Goal: Obtain resource: Download file/media

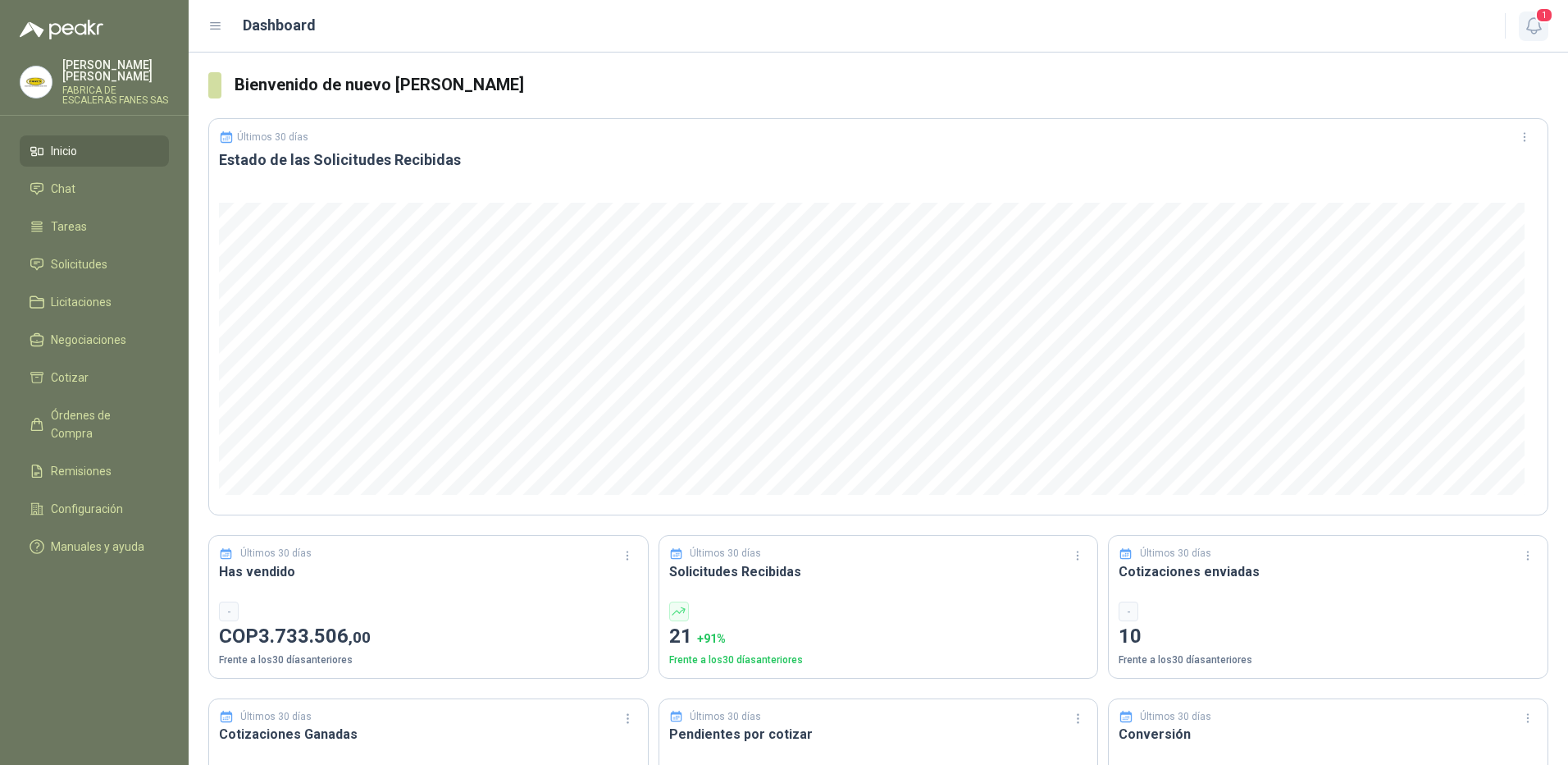
click at [1544, 21] on span "1" at bounding box center [1544, 15] width 18 height 16
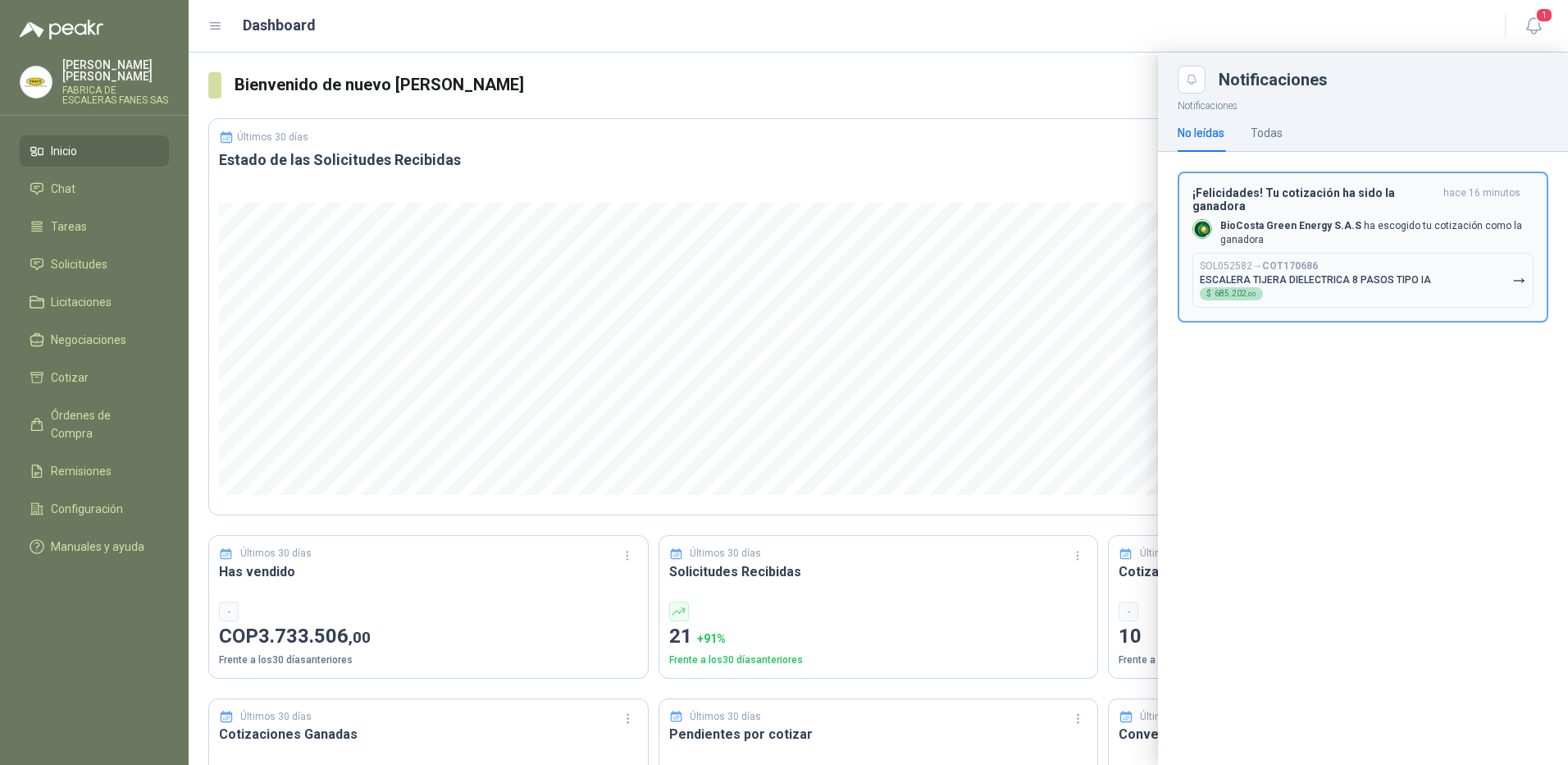
click at [1368, 278] on div "SOL052582 → COT170686 [PERSON_NAME] DIELECTRICA 8 PASOS TIPO IA $ 685.202 ,00" at bounding box center [1315, 280] width 231 height 40
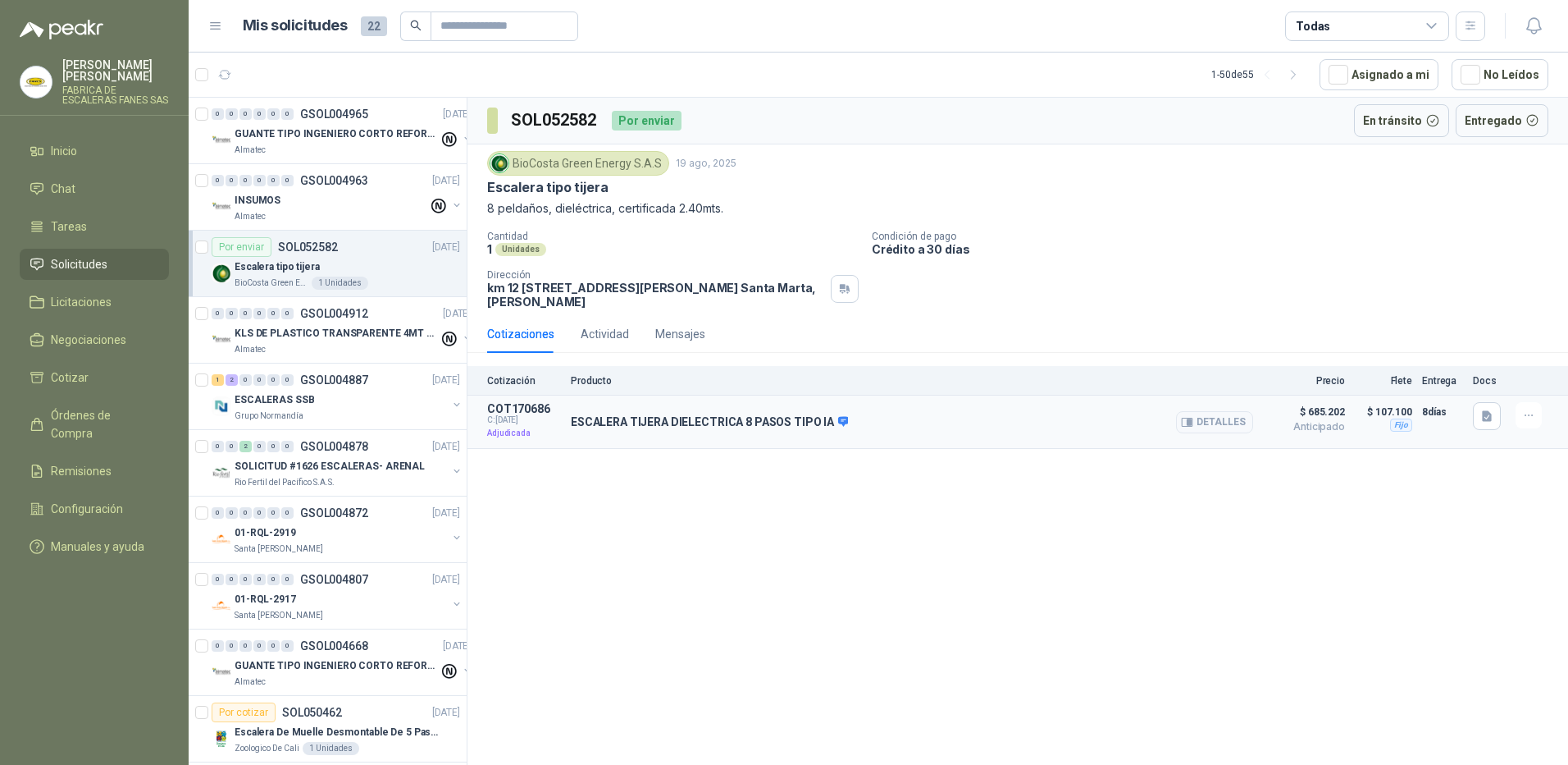
click at [808, 420] on p "ESCALERA TIJERA DIELECTRICA 8 PASOS TIPO IA" at bounding box center [709, 422] width 277 height 15
click at [97, 406] on span "Órdenes de Compra" at bounding box center [102, 424] width 103 height 36
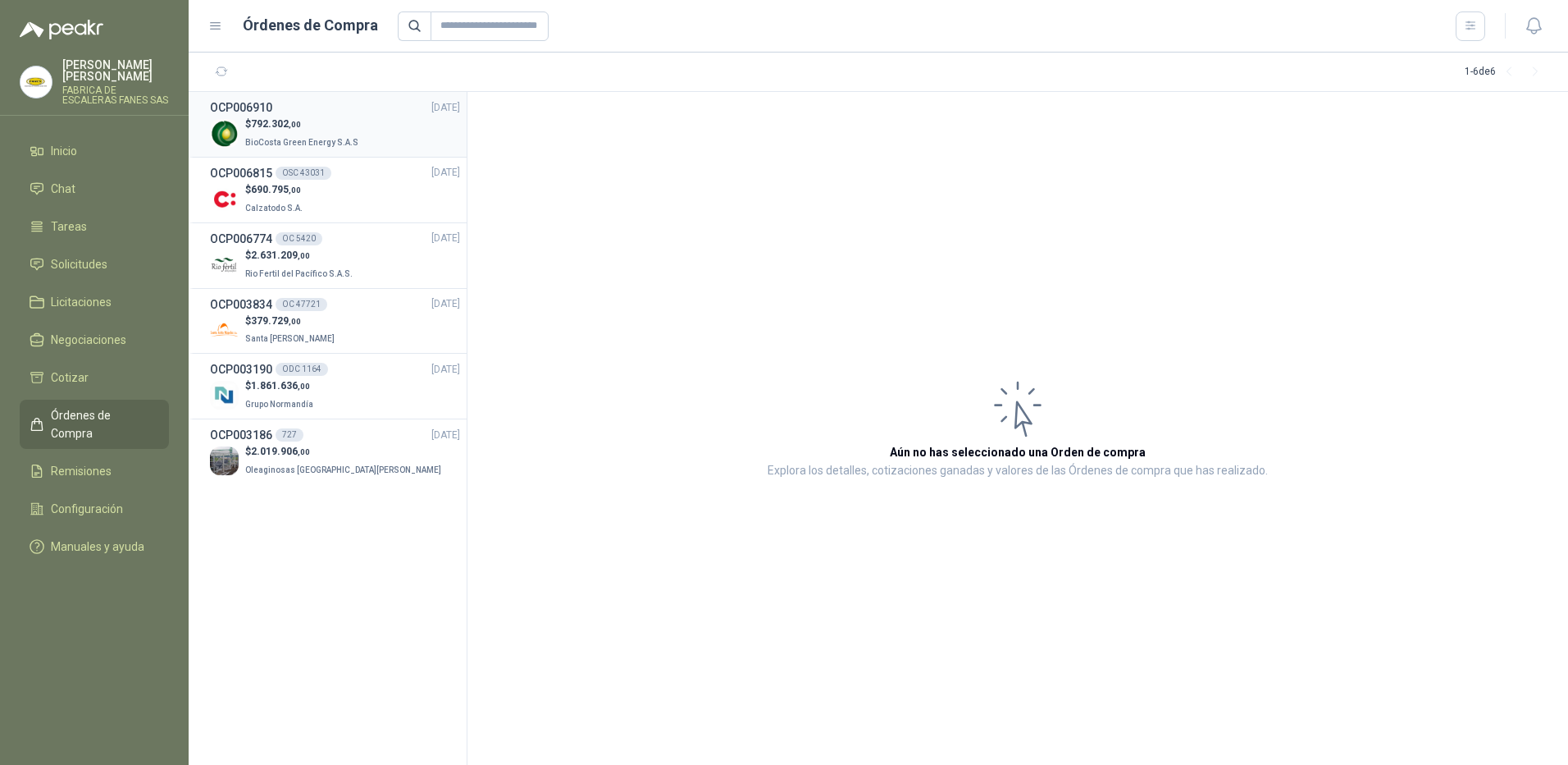
click at [283, 137] on span "BioCosta Green Energy S.A.S" at bounding box center [302, 141] width 113 height 9
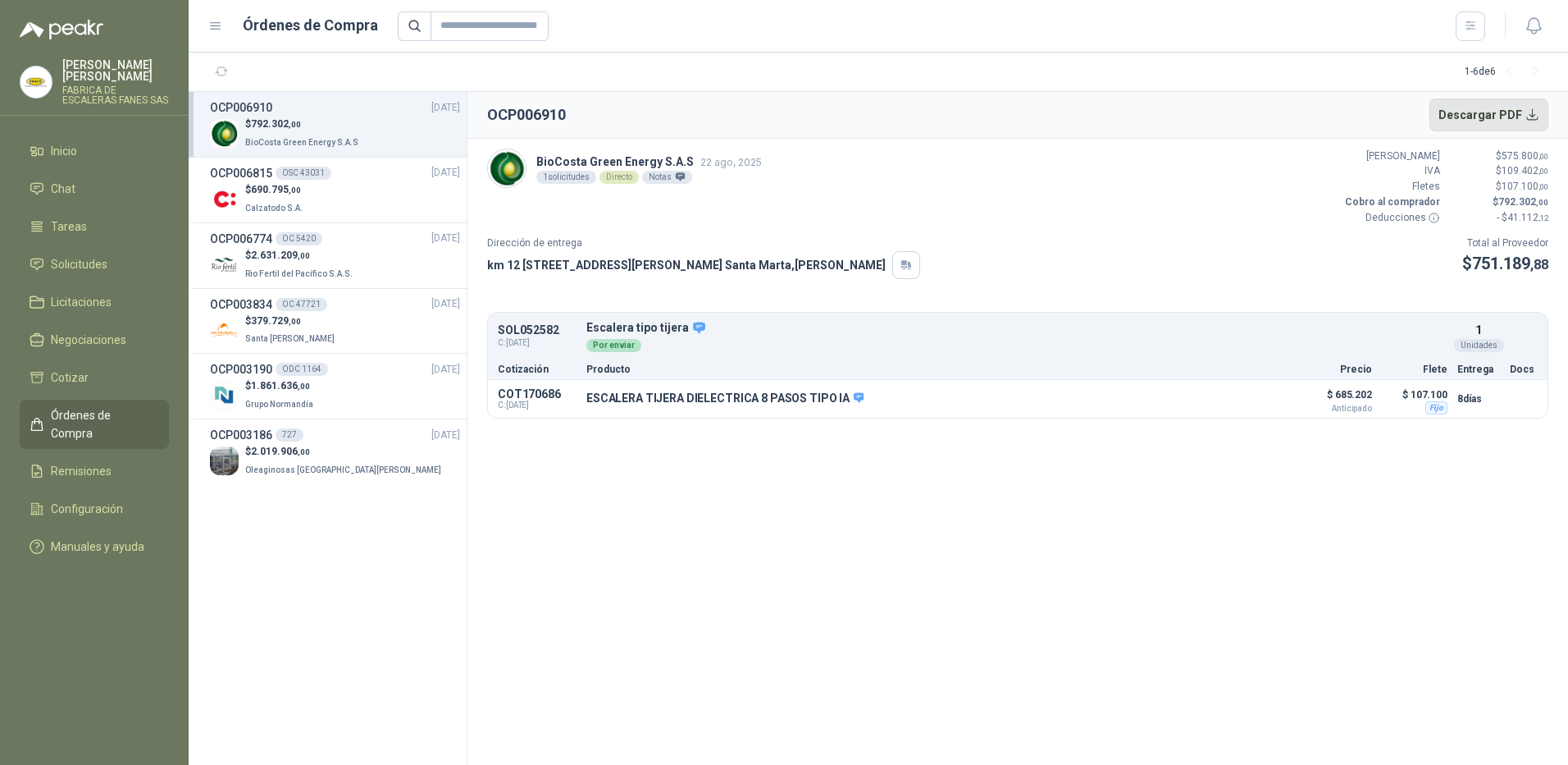
click at [1508, 107] on button "Descargar PDF" at bounding box center [1489, 115] width 119 height 33
click at [77, 142] on span "Inicio" at bounding box center [64, 151] width 26 height 18
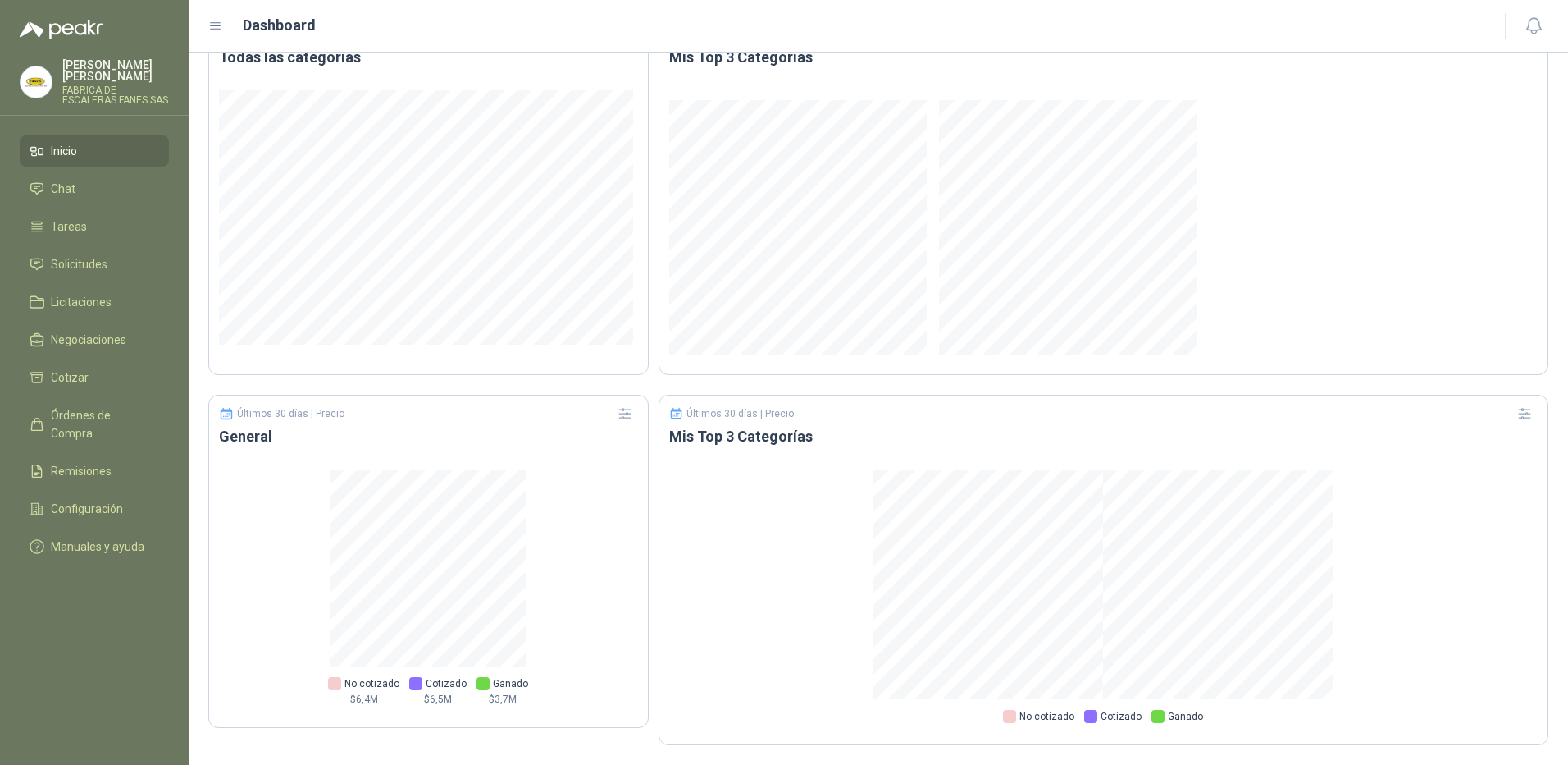
scroll to position [763, 0]
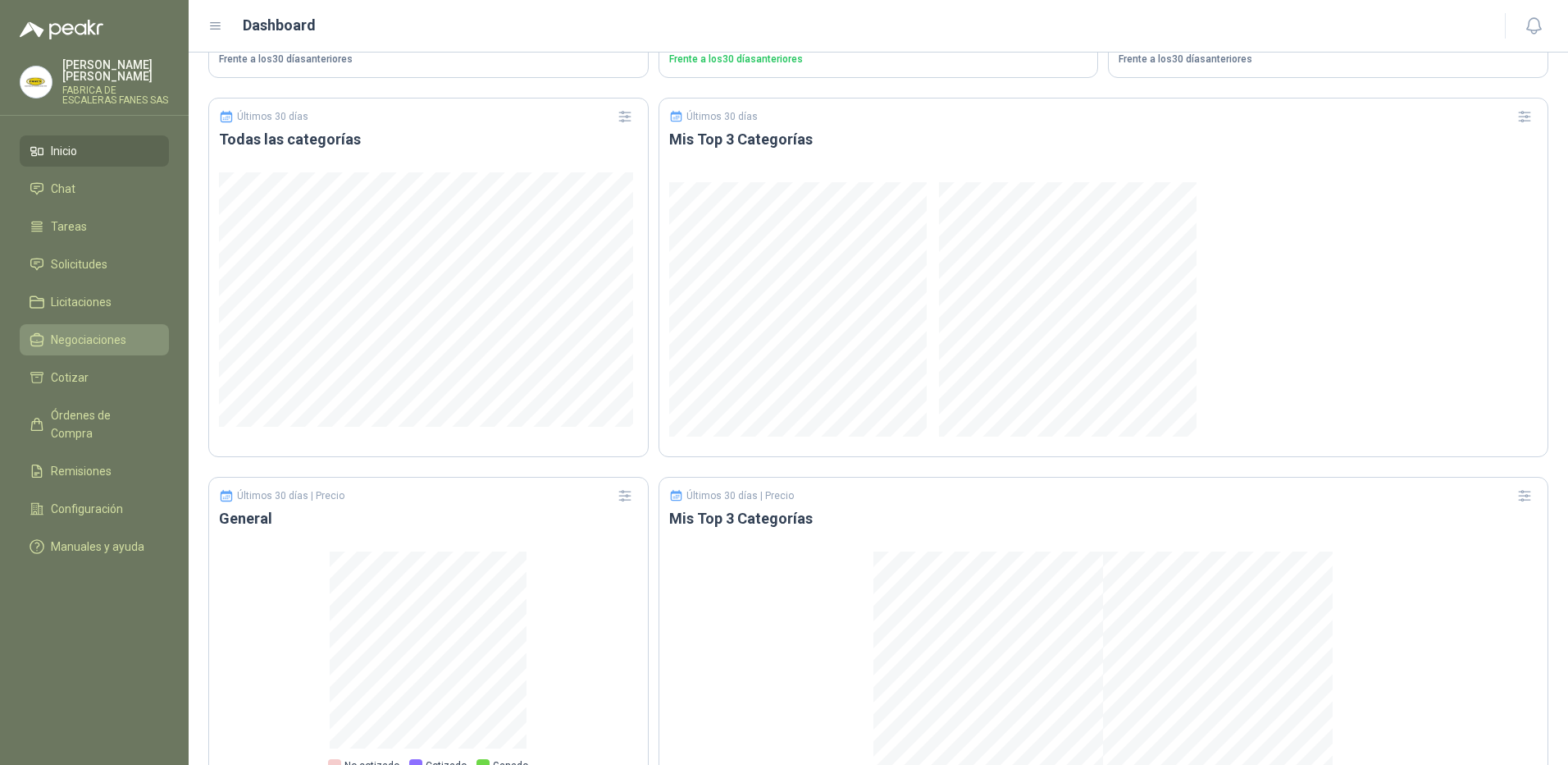
click at [99, 332] on span "Negociaciones" at bounding box center [89, 340] width 76 height 18
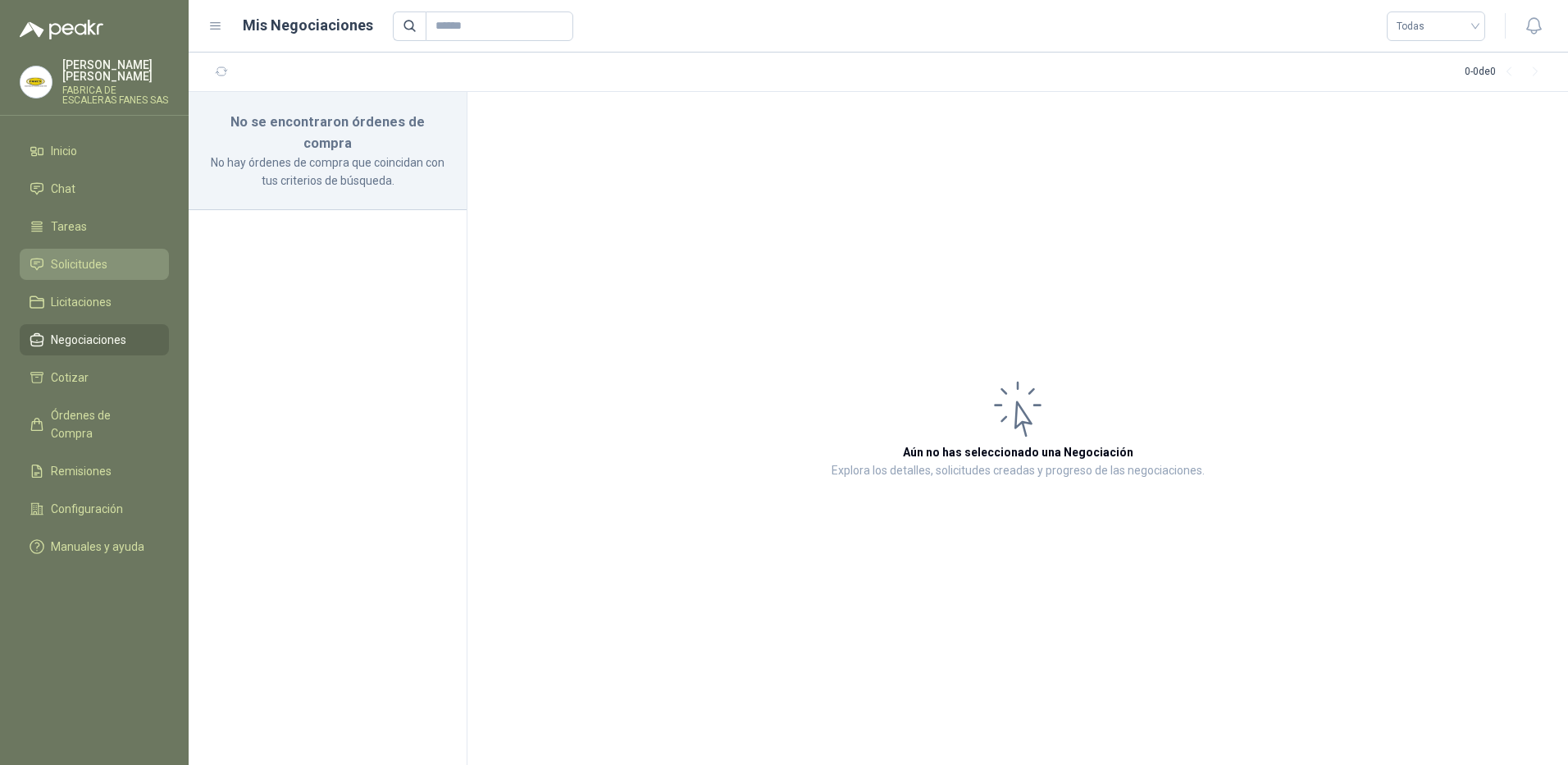
click at [78, 255] on span "Solicitudes" at bounding box center [79, 264] width 57 height 18
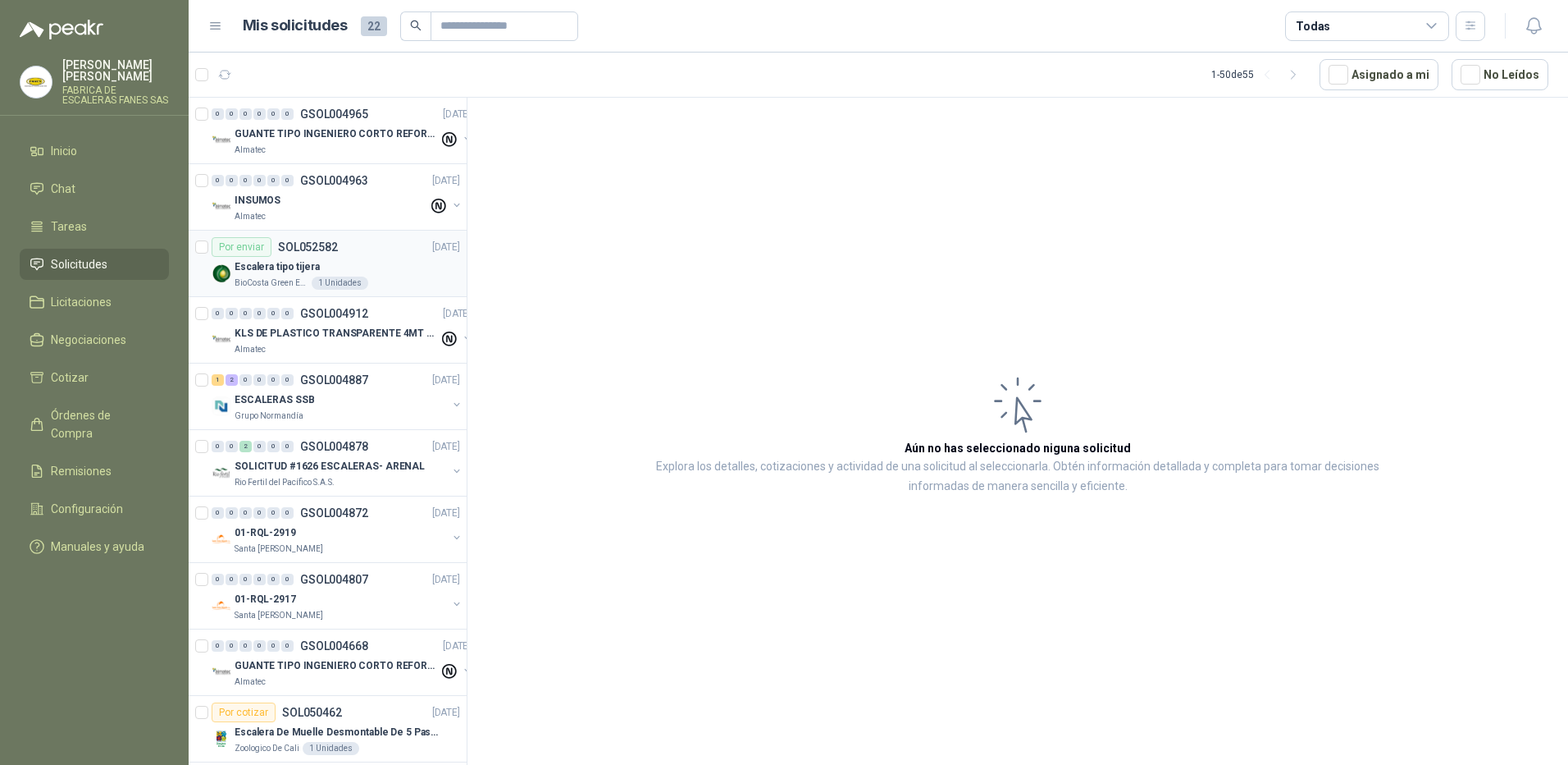
click at [399, 267] on div "Escalera tipo tijera" at bounding box center [347, 267] width 226 height 20
